Goal: Information Seeking & Learning: Learn about a topic

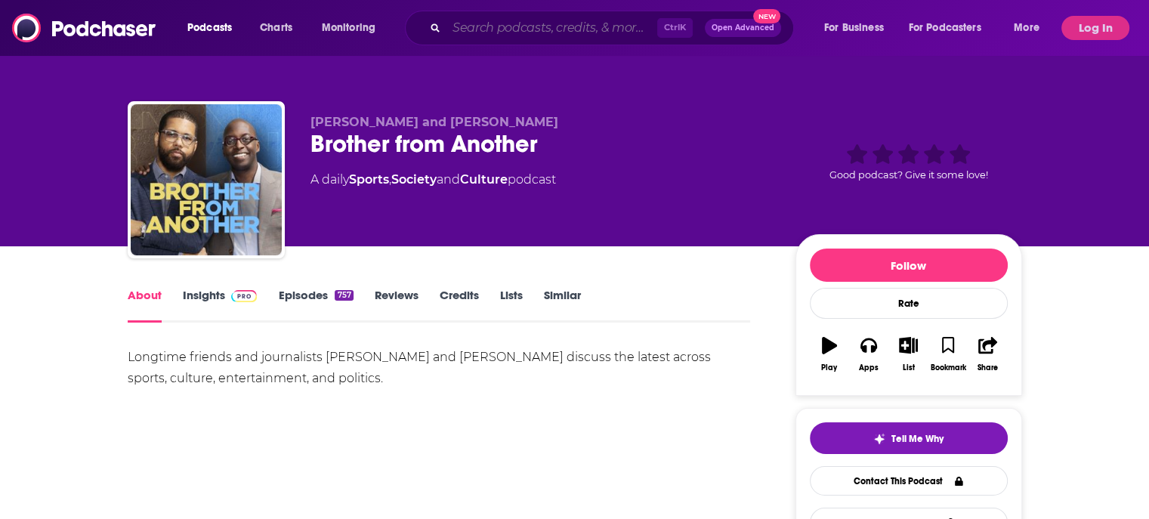
click at [483, 35] on input "Search podcasts, credits, & more..." at bounding box center [551, 28] width 211 height 24
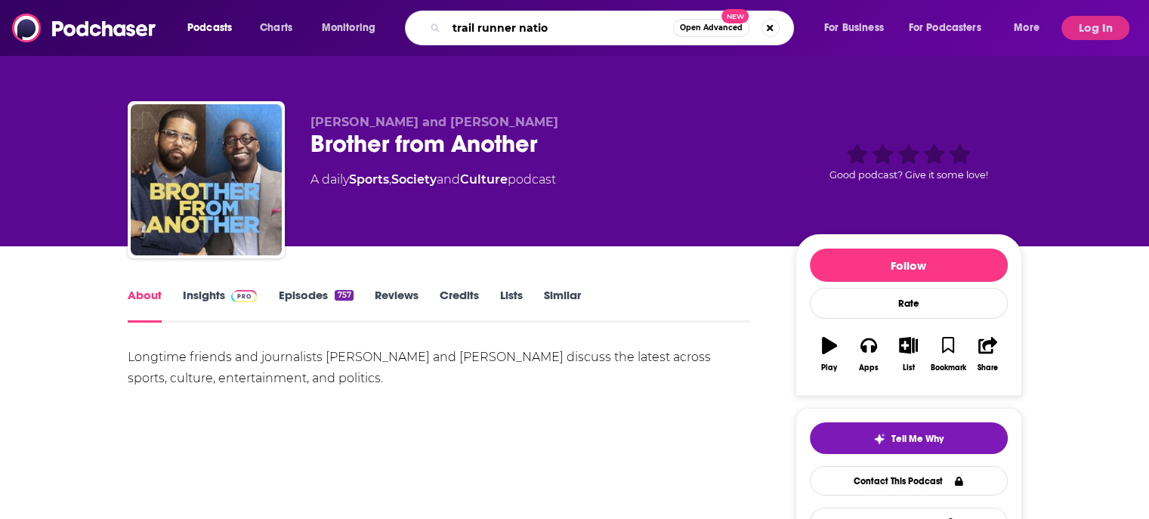
type input "trail runner nation"
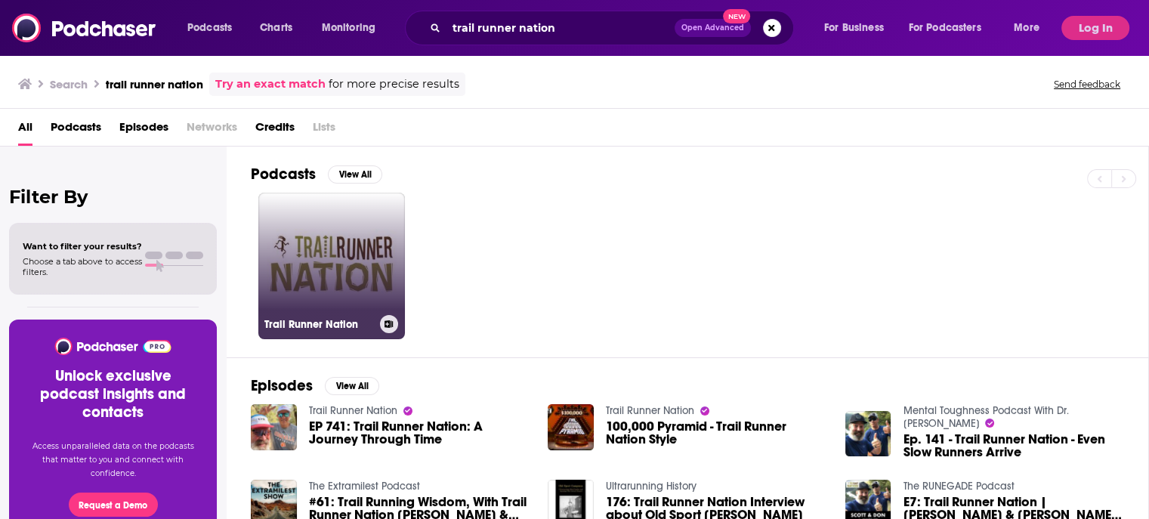
click at [355, 262] on link "Trail Runner Nation" at bounding box center [331, 266] width 147 height 147
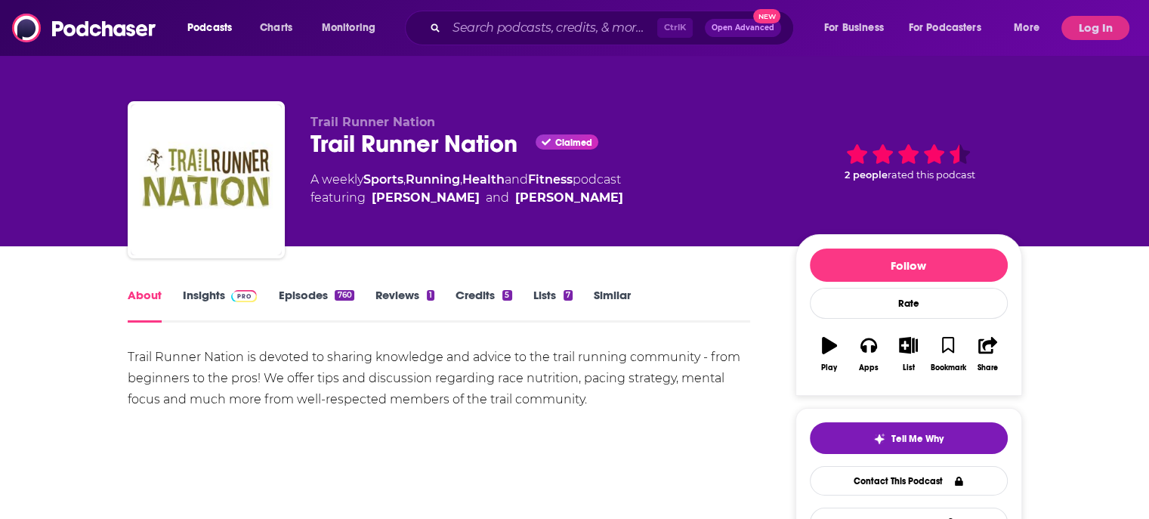
click at [207, 291] on link "Insights" at bounding box center [220, 305] width 75 height 35
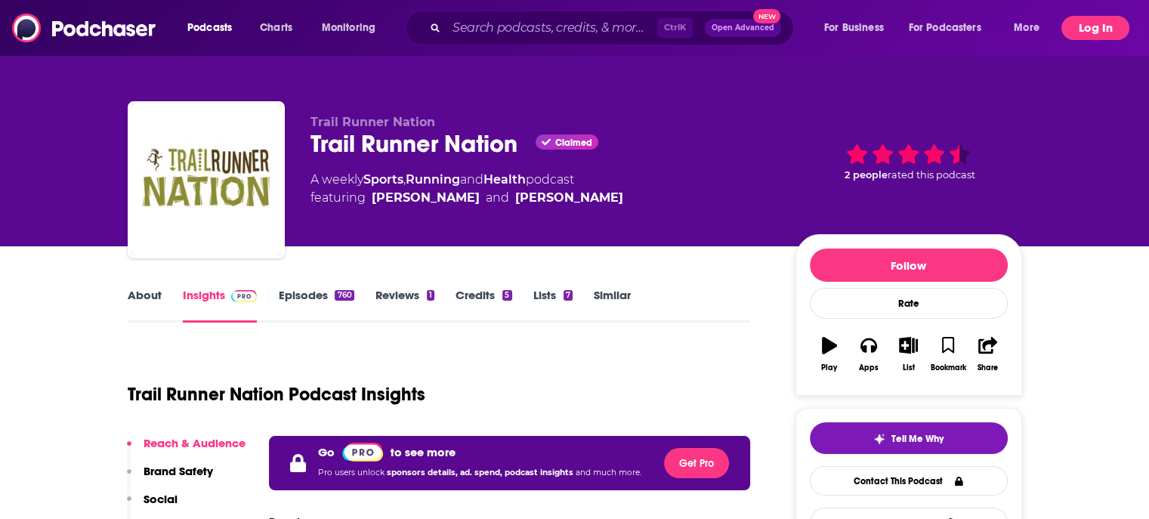
click at [1111, 31] on button "Log In" at bounding box center [1095, 28] width 68 height 24
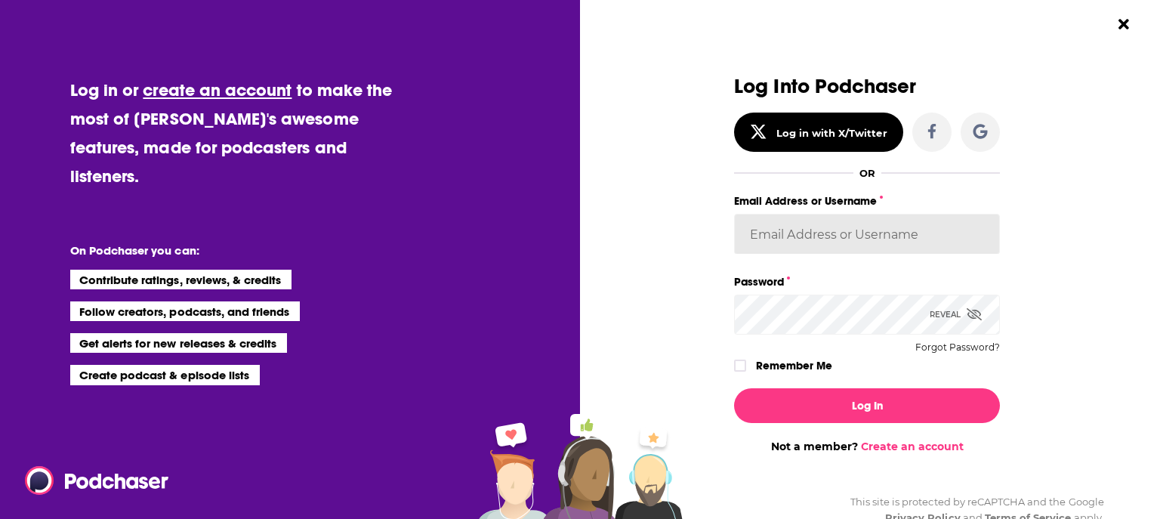
click at [808, 238] on input "Email Address or Username" at bounding box center [867, 234] width 266 height 41
click at [823, 240] on input "Email Address or Username" at bounding box center [867, 234] width 266 height 41
drag, startPoint x: 809, startPoint y: 242, endPoint x: 677, endPoint y: 242, distance: 132.2
type input "gregkubie"
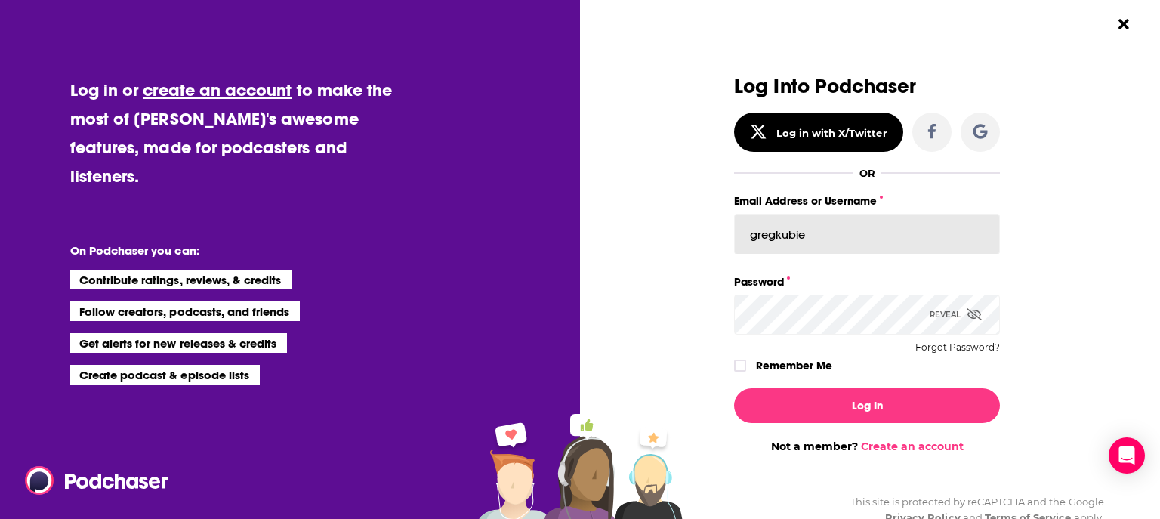
click at [734, 388] on button "Log In" at bounding box center [867, 405] width 266 height 35
